Goal: Transaction & Acquisition: Book appointment/travel/reservation

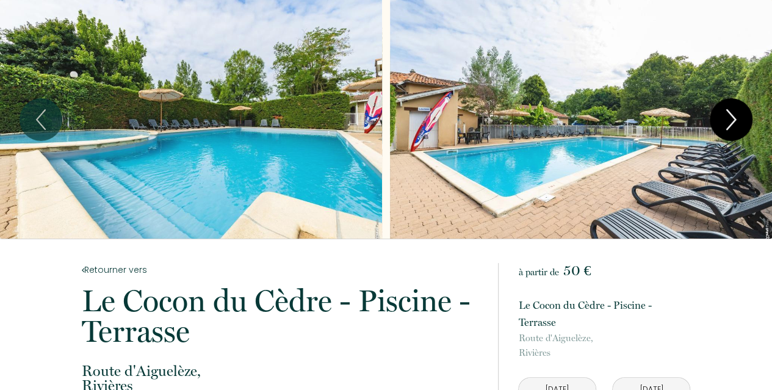
click at [728, 120] on icon "Next" at bounding box center [731, 119] width 26 height 37
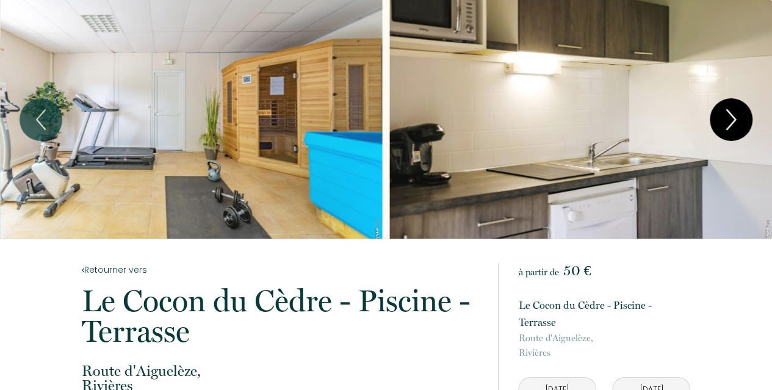
click at [728, 120] on icon "Next" at bounding box center [731, 119] width 26 height 37
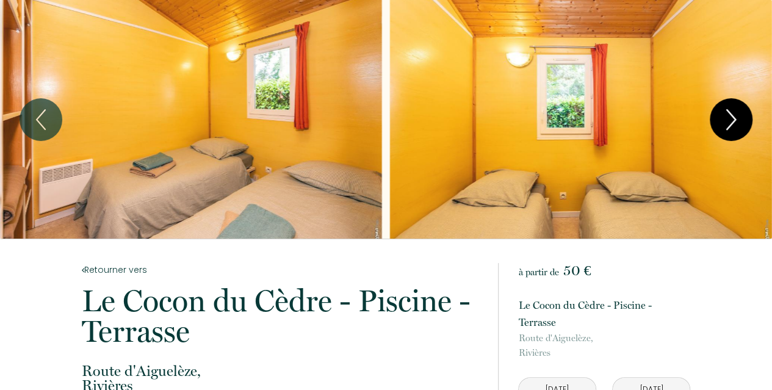
click at [728, 120] on icon "Next" at bounding box center [731, 119] width 26 height 37
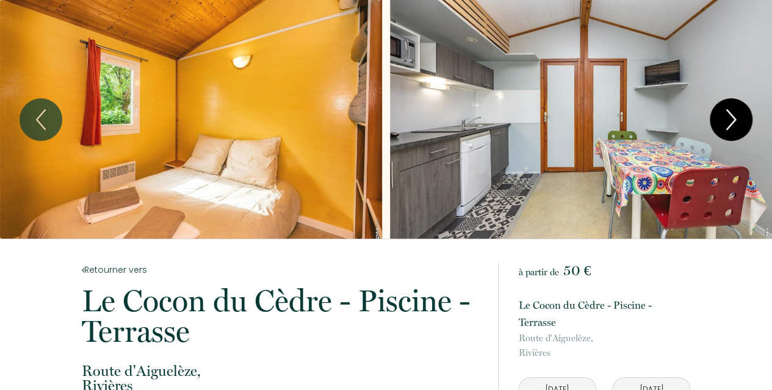
click at [728, 120] on icon "Next" at bounding box center [731, 119] width 26 height 37
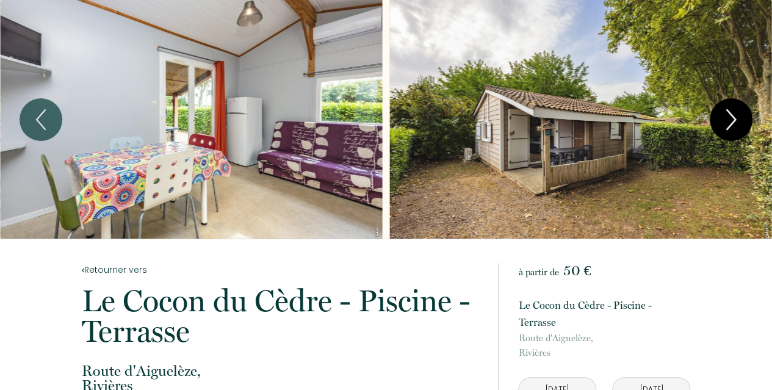
click at [728, 120] on icon "Next" at bounding box center [731, 119] width 26 height 37
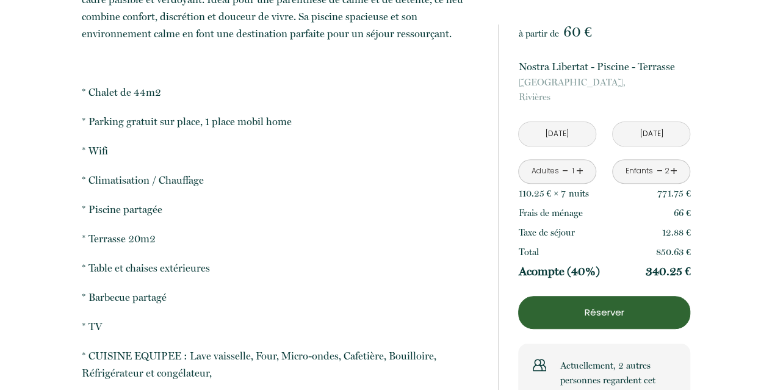
scroll to position [366, 0]
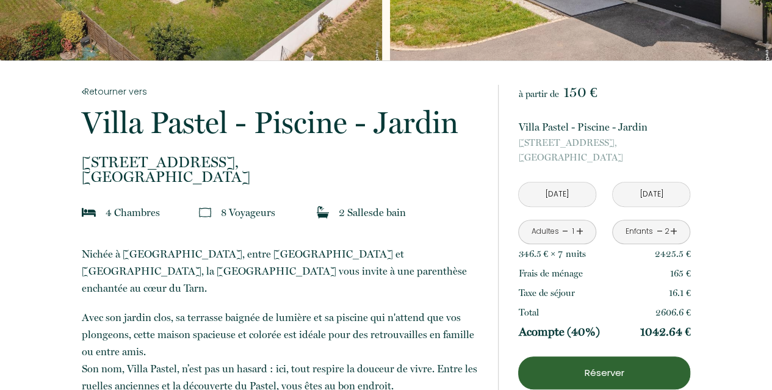
scroll to position [183, 0]
